Goal: Navigation & Orientation: Find specific page/section

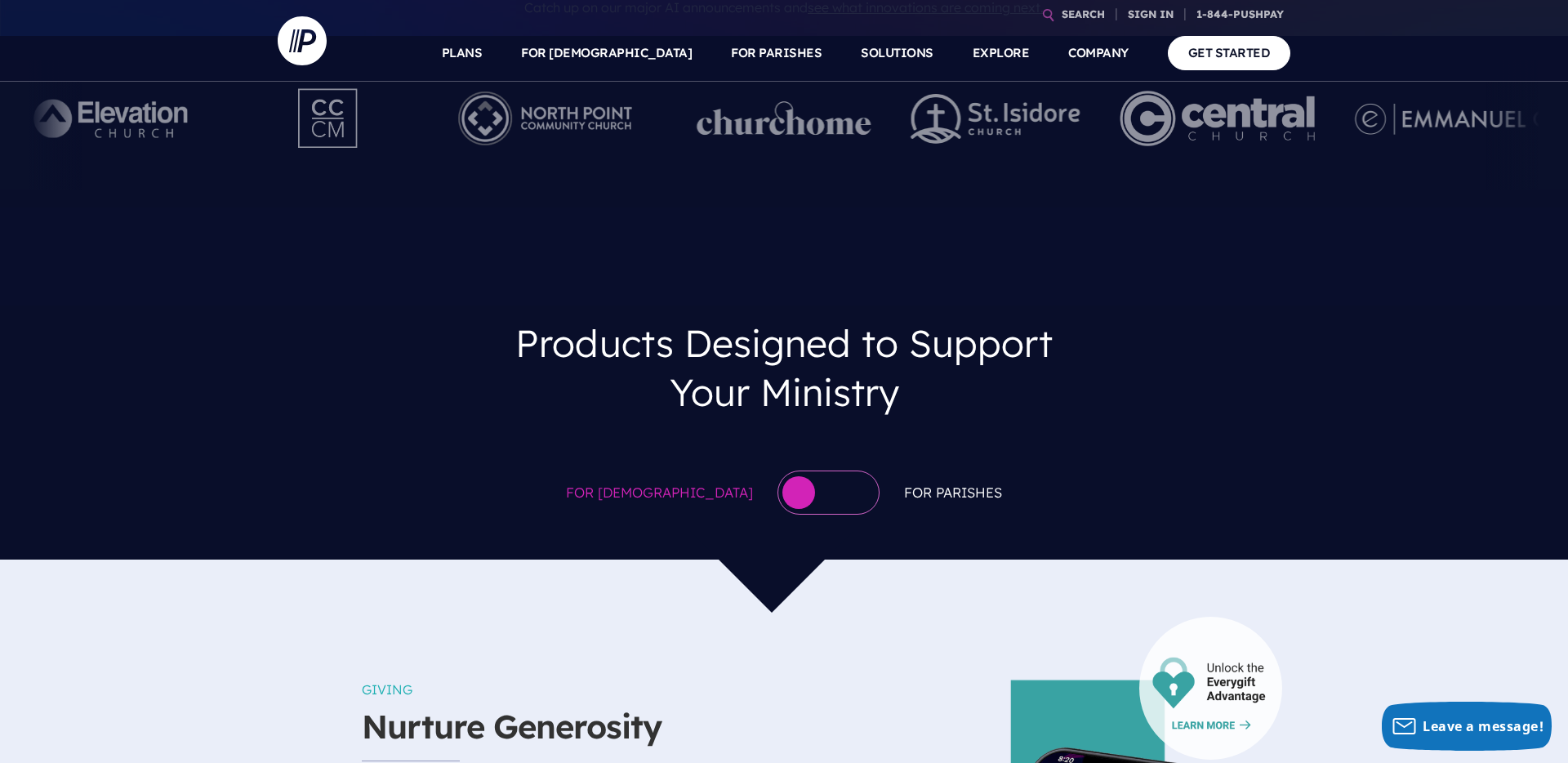
scroll to position [714, 0]
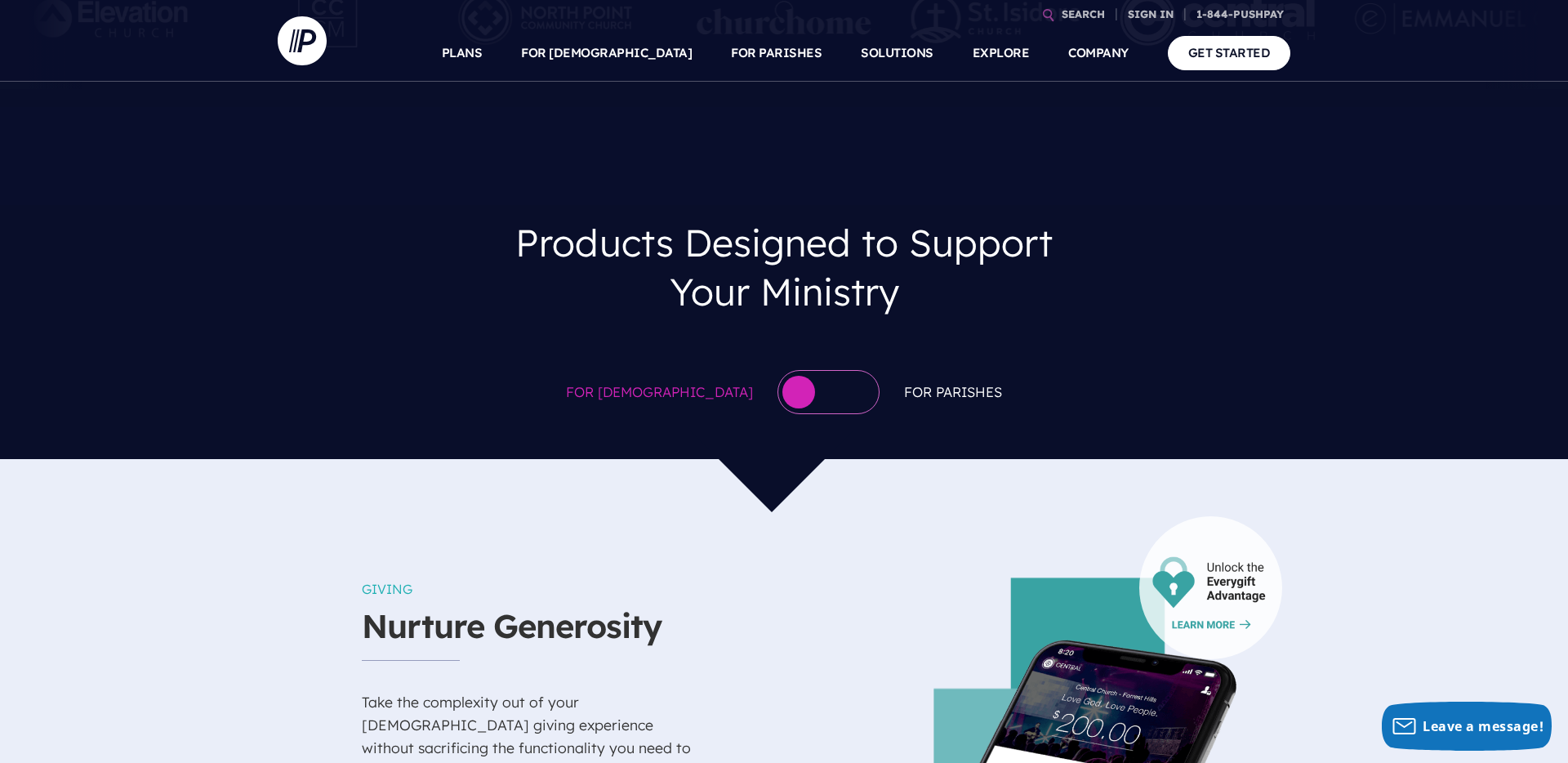
click at [785, 370] on div at bounding box center [829, 392] width 102 height 44
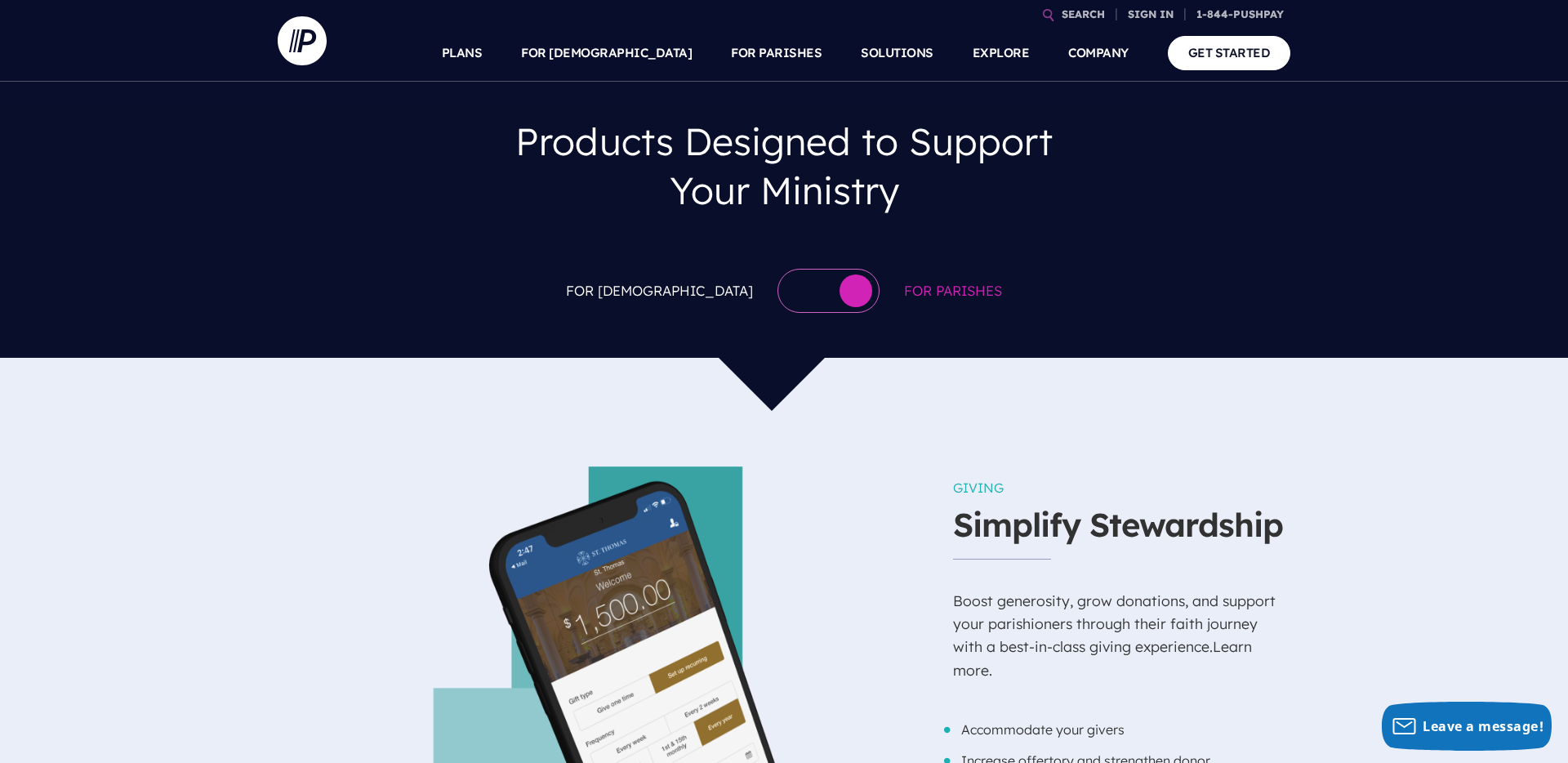
scroll to position [857, 0]
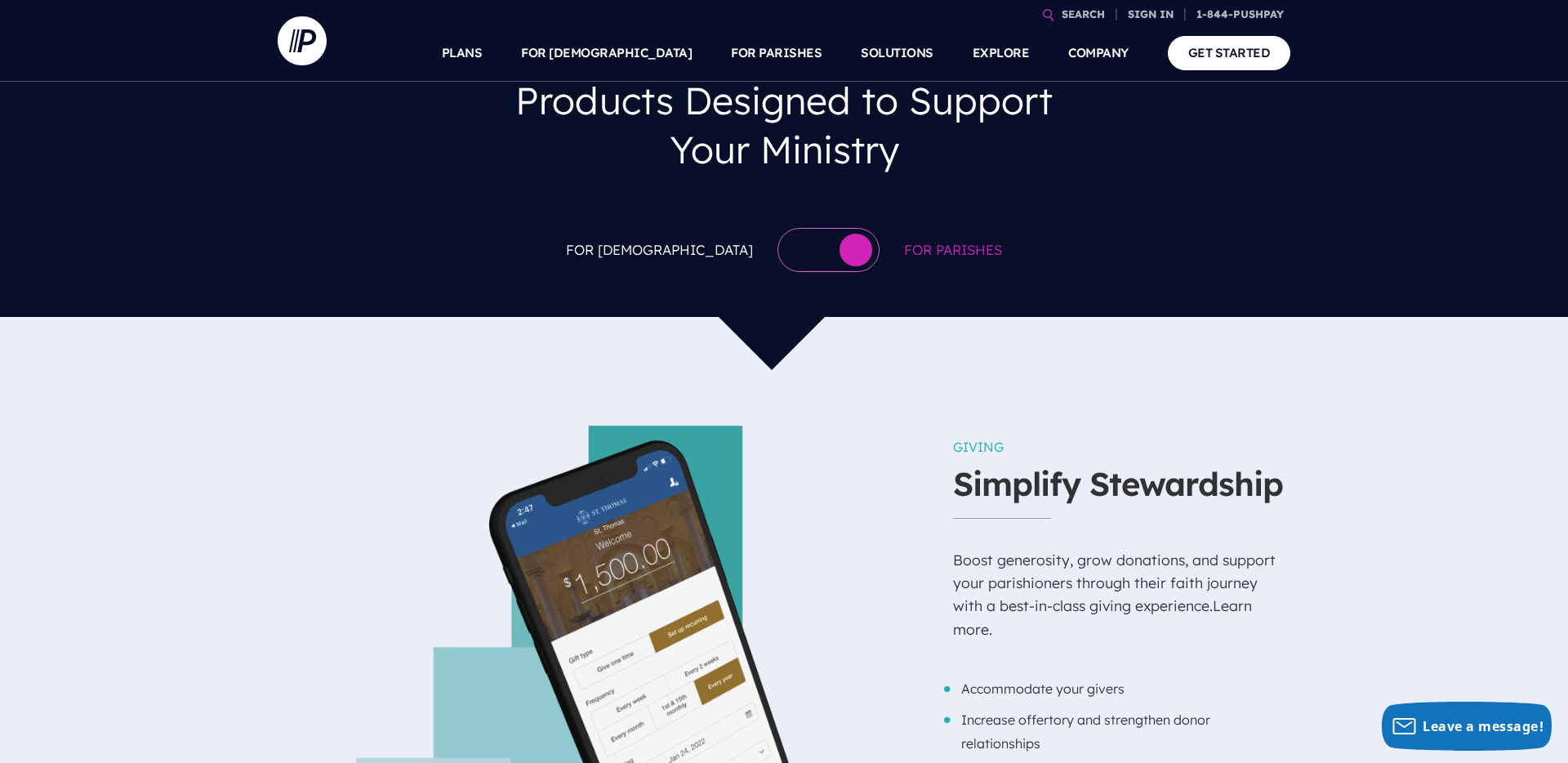
click at [840, 233] on button "button" at bounding box center [856, 250] width 32 height 32
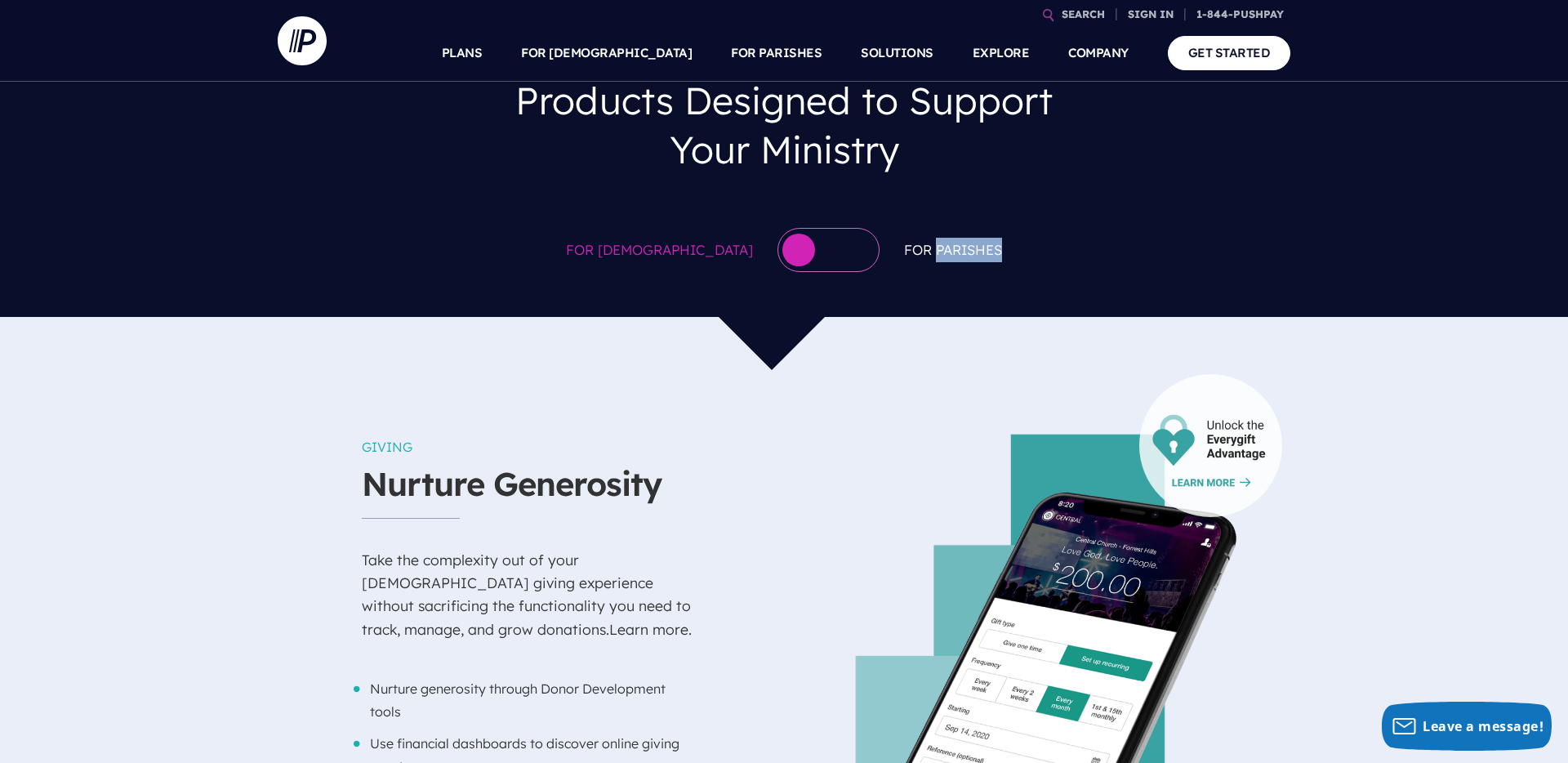
drag, startPoint x: 895, startPoint y: 204, endPoint x: 967, endPoint y: 209, distance: 72.2
click at [967, 211] on div "For [DEMOGRAPHIC_DATA] For [DEMOGRAPHIC_DATA]" at bounding box center [784, 250] width 1568 height 77
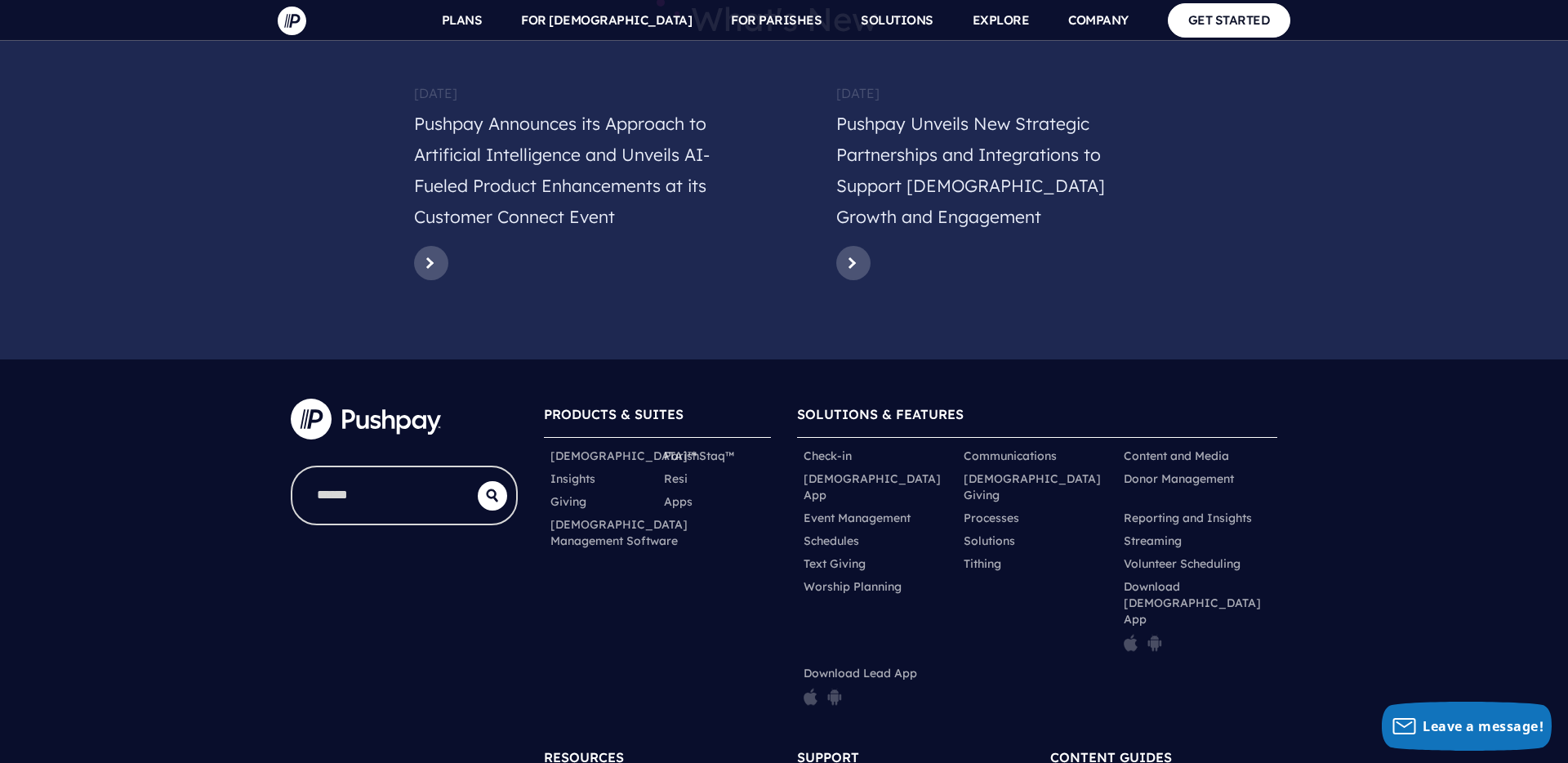
scroll to position [7994, 0]
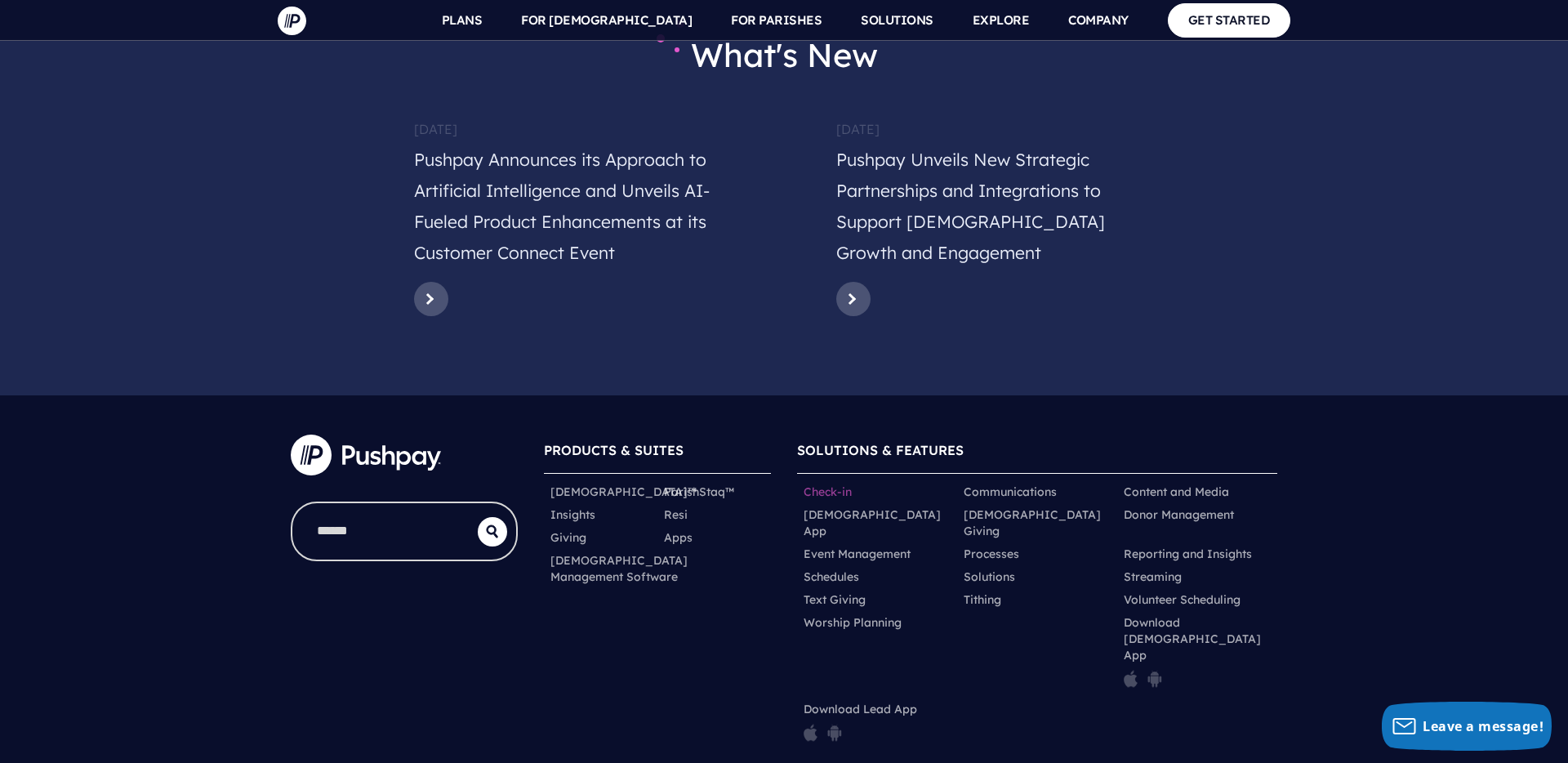
click at [821, 484] on link "Check-in" at bounding box center [828, 491] width 49 height 16
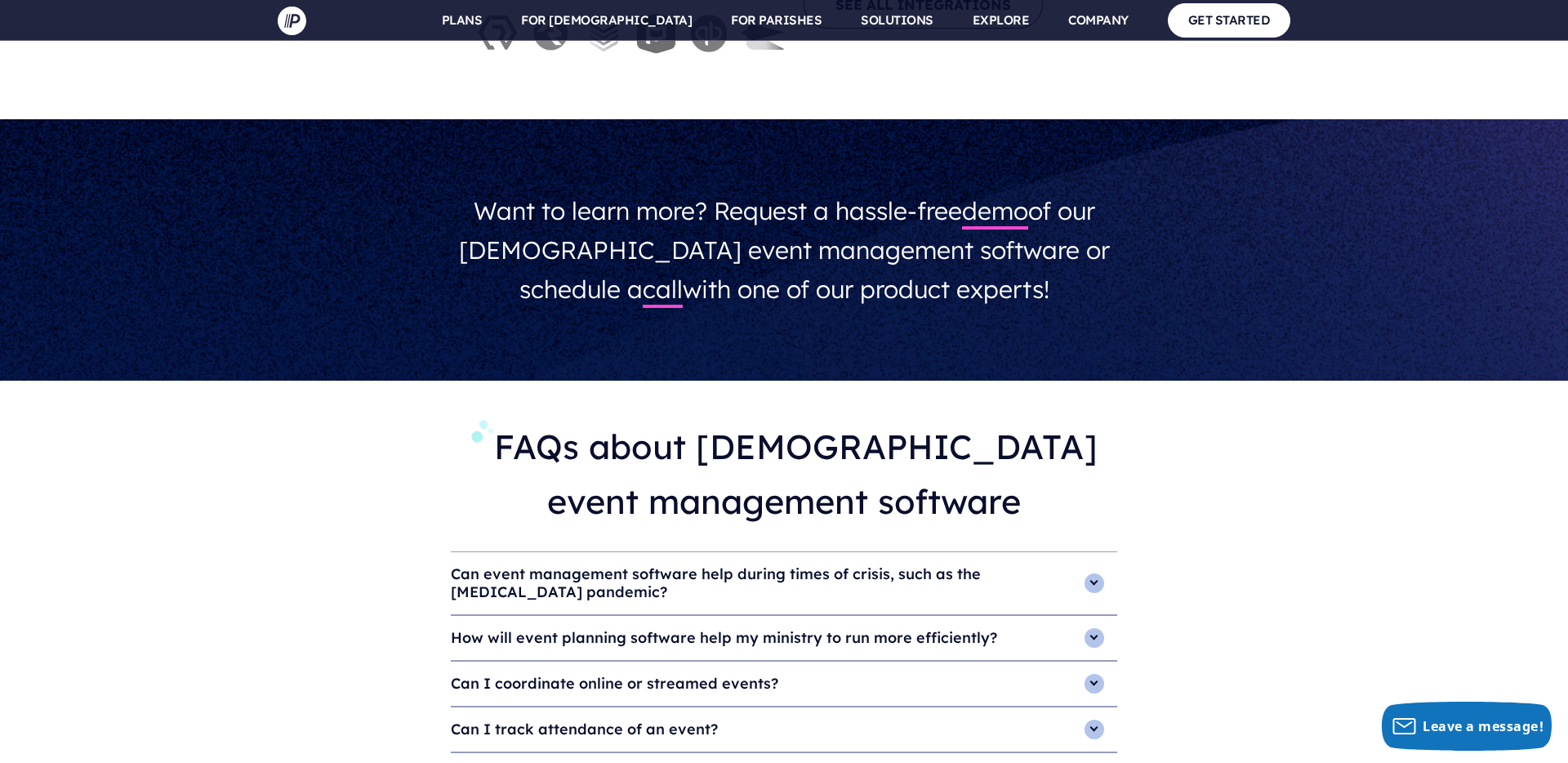
scroll to position [4860, 0]
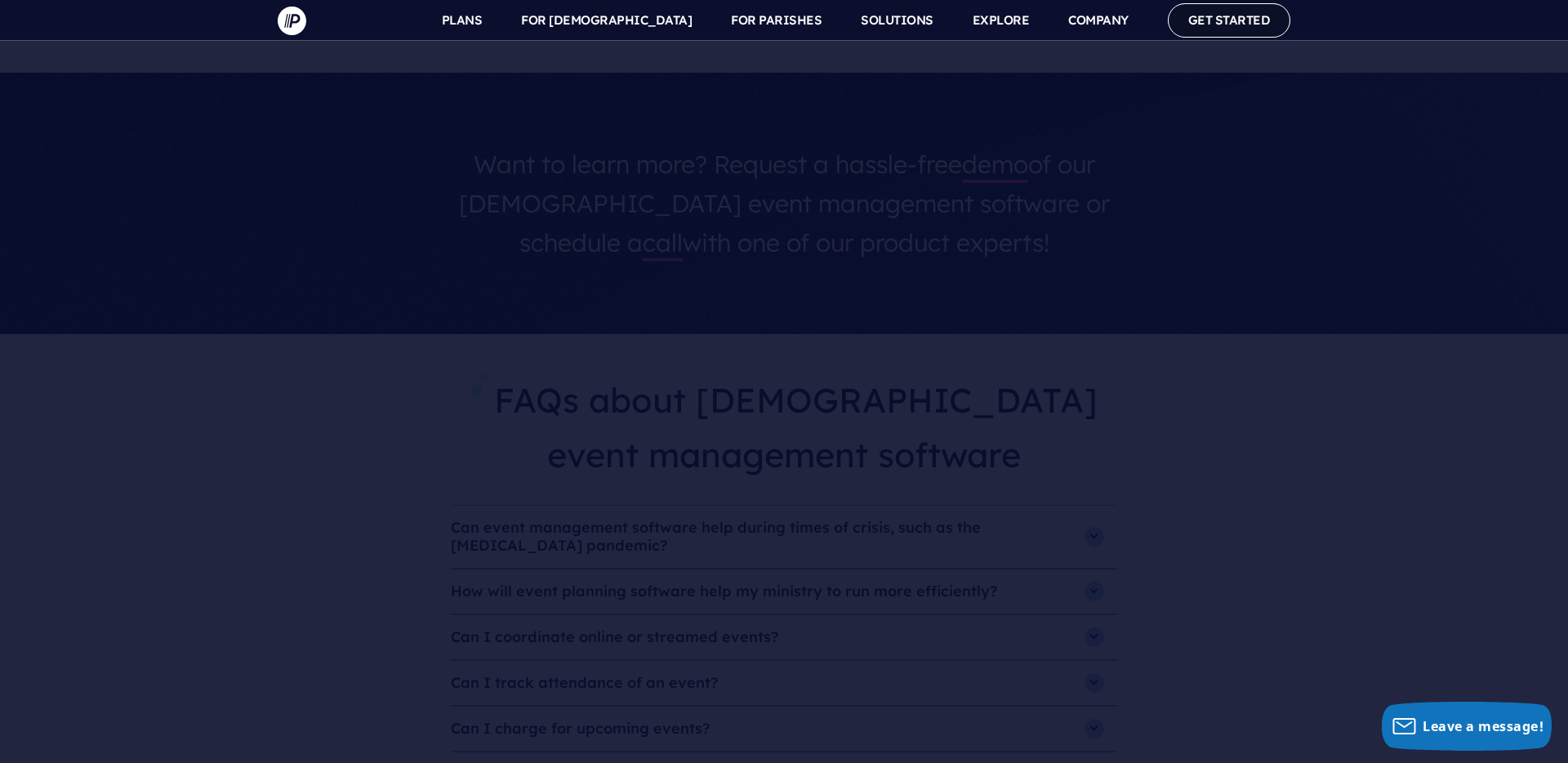
click at [1213, 29] on link "GET STARTED" at bounding box center [1229, 20] width 123 height 33
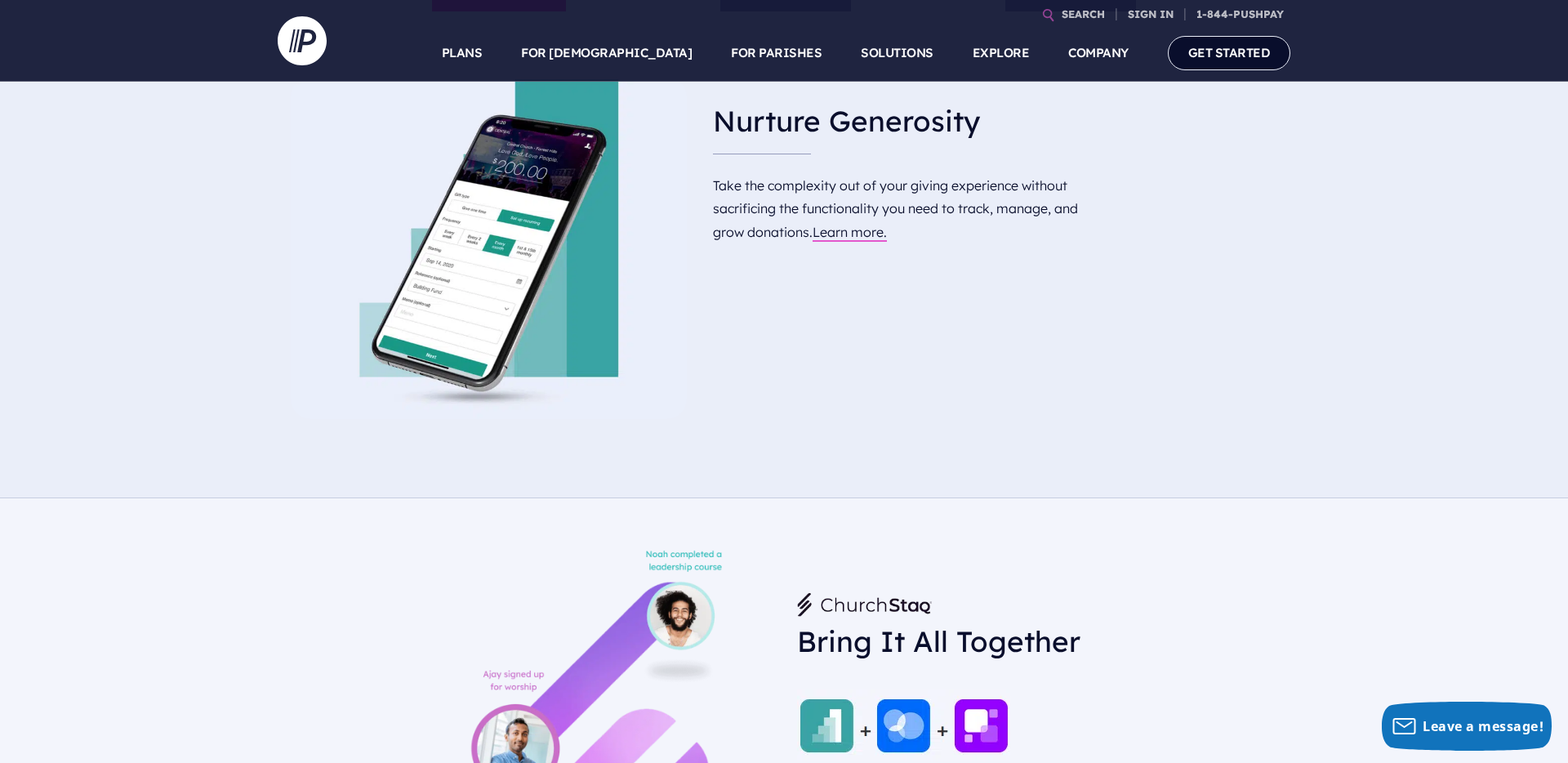
scroll to position [839, 0]
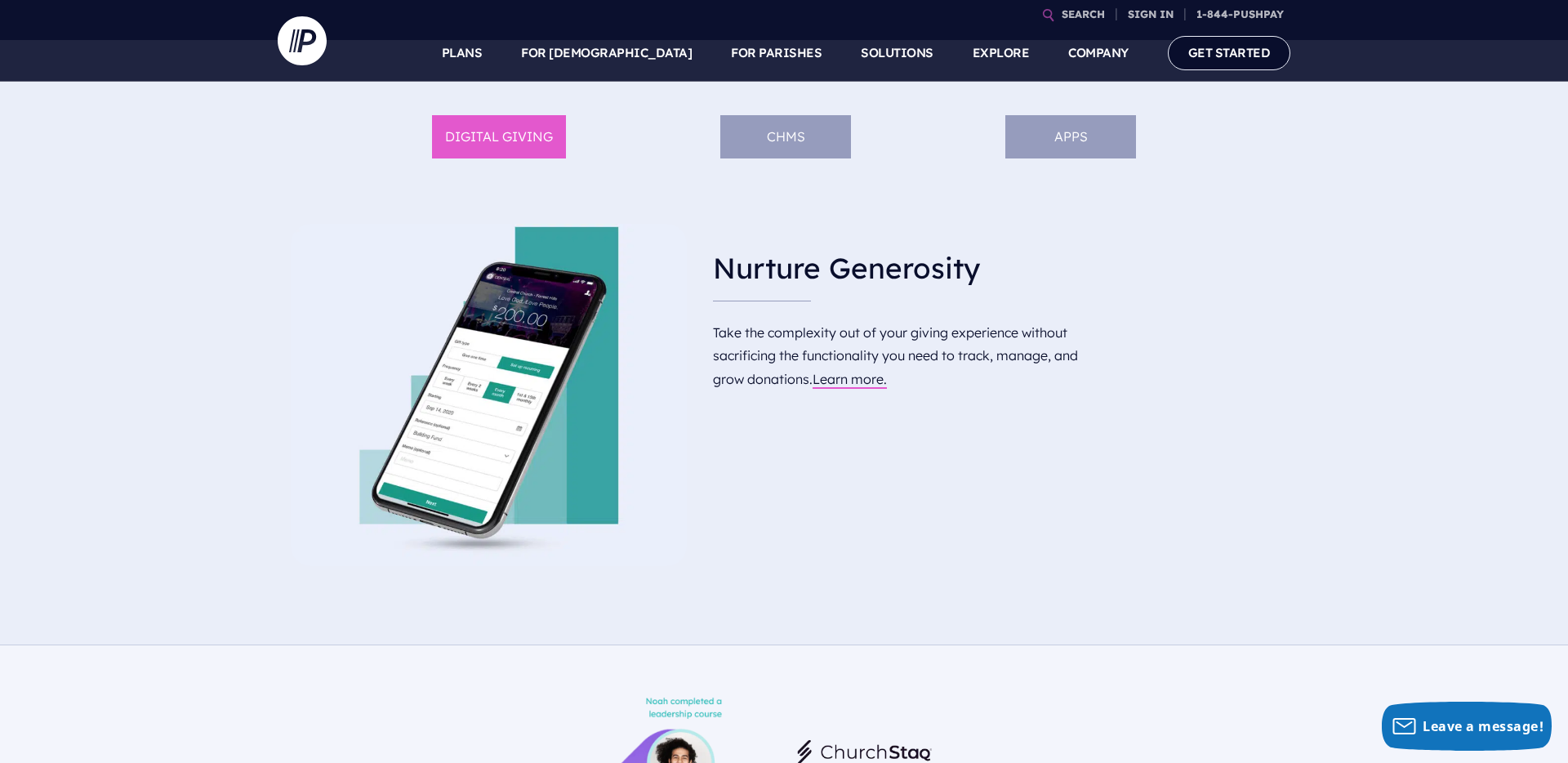
click at [1066, 152] on li "APPS" at bounding box center [1071, 136] width 130 height 43
